Goal: Find specific page/section: Find specific page/section

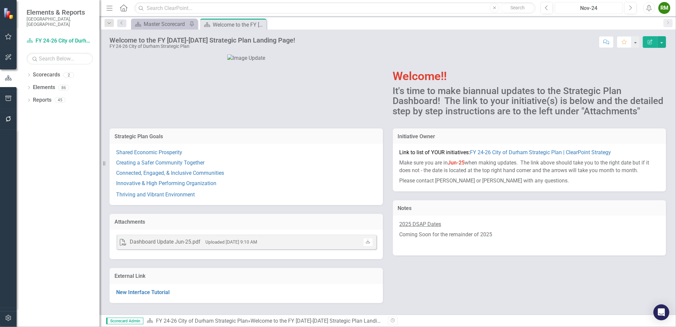
click at [581, 8] on div "Nov-24" at bounding box center [588, 8] width 63 height 8
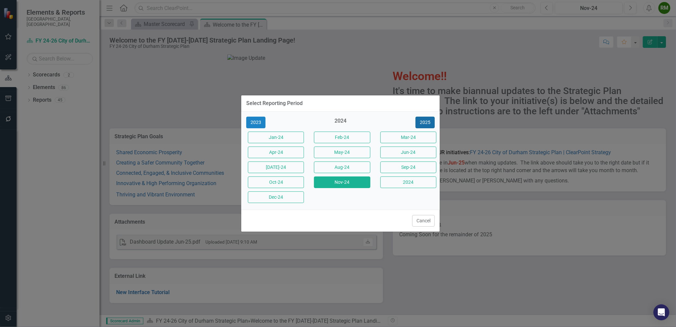
click at [432, 123] on button "2025" at bounding box center [425, 123] width 19 height 12
click at [354, 166] on button "Aug-25" at bounding box center [342, 167] width 56 height 12
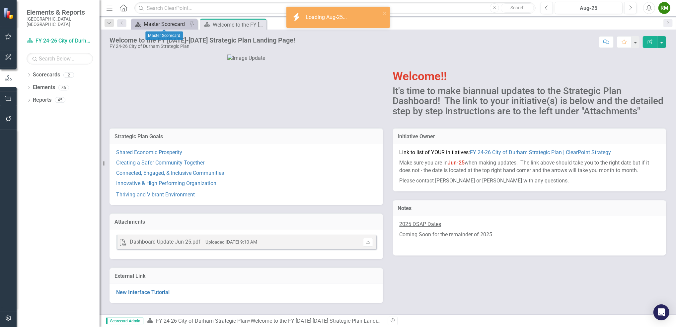
click at [161, 22] on div "Master Scorecard" at bounding box center [166, 24] width 44 height 8
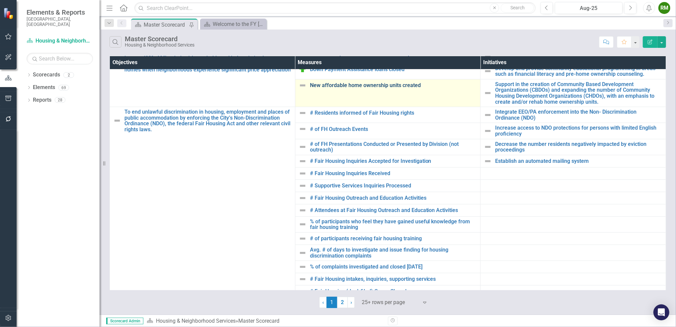
scroll to position [96, 0]
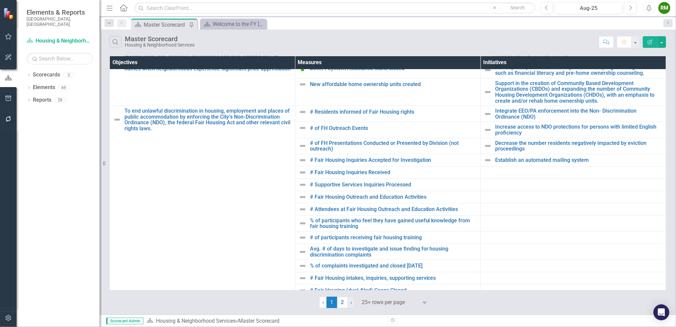
click at [351, 305] on span "›" at bounding box center [352, 302] width 2 height 6
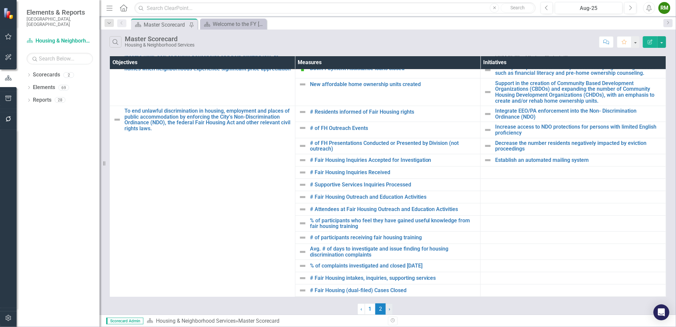
scroll to position [0, 0]
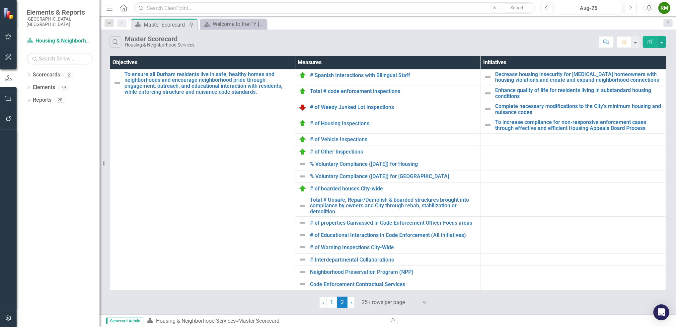
click at [375, 307] on div "25+ rows per page" at bounding box center [390, 303] width 63 height 12
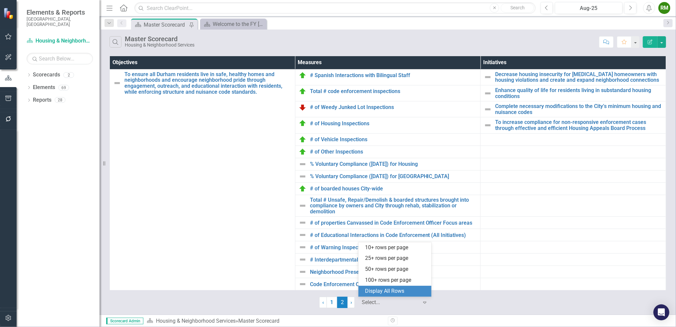
click at [378, 290] on div "Display All Rows" at bounding box center [396, 291] width 62 height 8
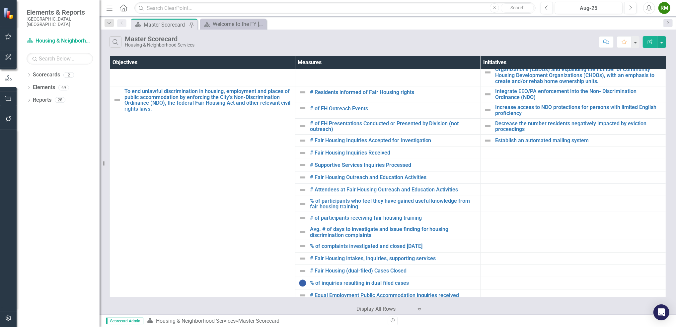
scroll to position [111, 0]
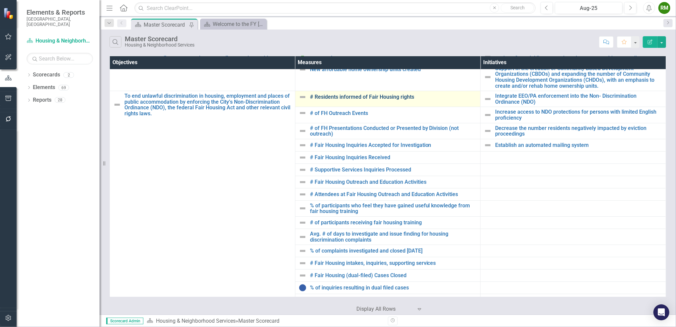
click at [331, 98] on link "# Residents informed of Fair Housing rights" at bounding box center [393, 97] width 167 height 6
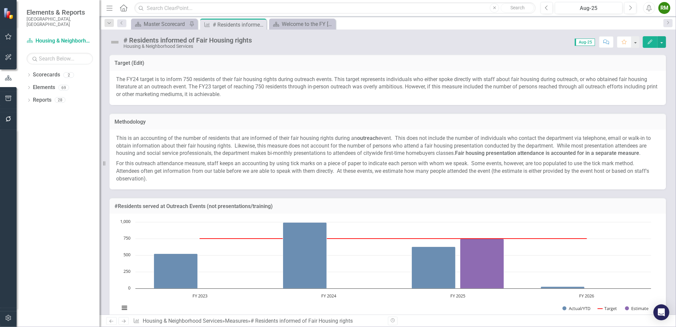
click at [122, 320] on icon "Next" at bounding box center [124, 321] width 6 height 4
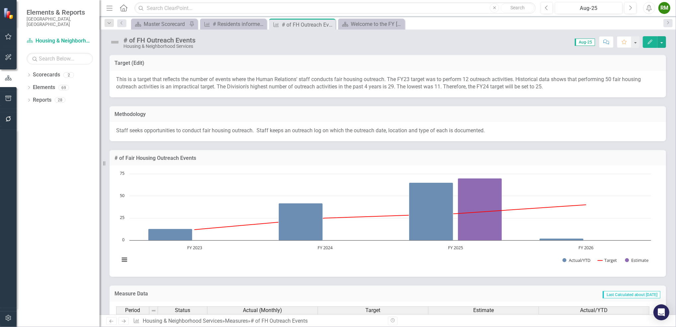
click at [122, 320] on icon "Next" at bounding box center [124, 321] width 6 height 4
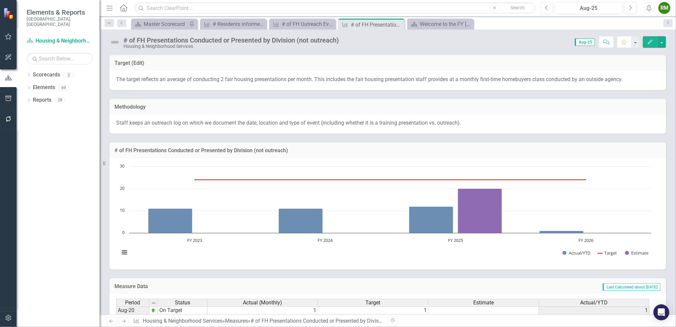
click at [122, 320] on icon "Next" at bounding box center [124, 321] width 6 height 4
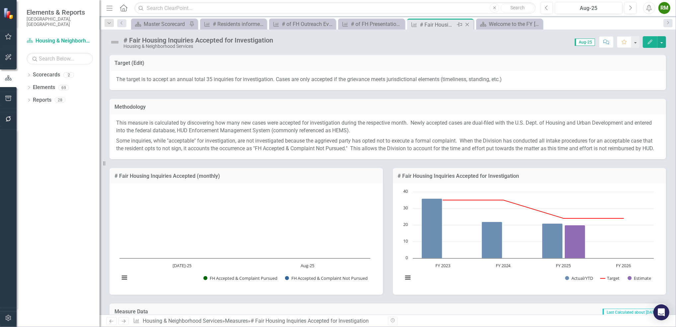
click at [467, 24] on icon "Close" at bounding box center [467, 24] width 7 height 5
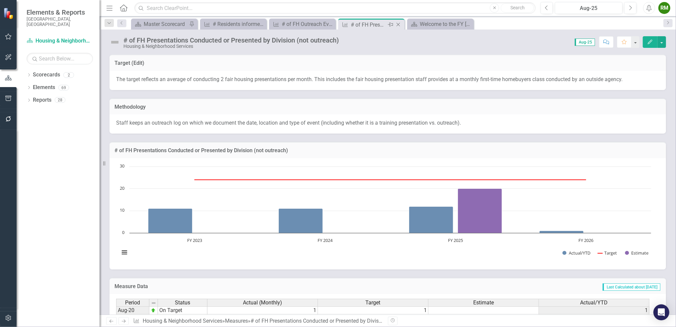
click at [399, 25] on icon at bounding box center [399, 25] width 4 height 4
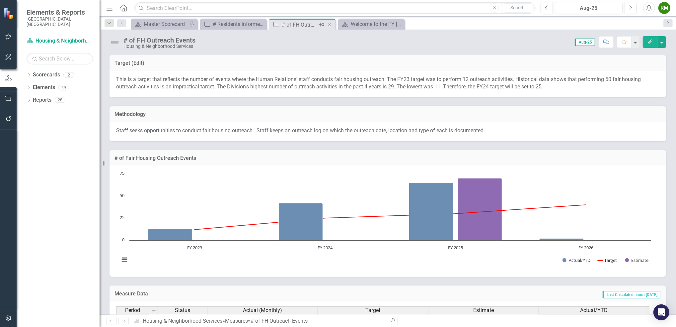
click at [330, 25] on icon "Close" at bounding box center [329, 24] width 7 height 5
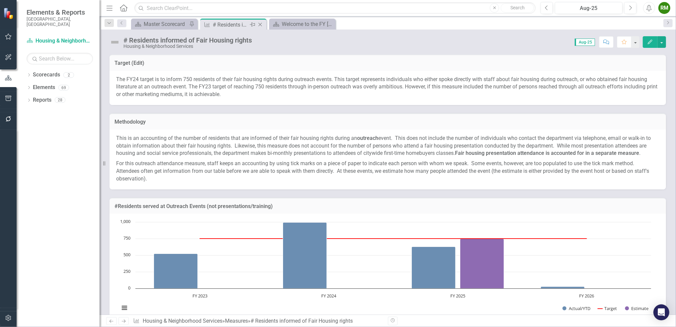
click at [262, 26] on icon at bounding box center [261, 25] width 4 height 4
